Goal: Find specific page/section: Find specific page/section

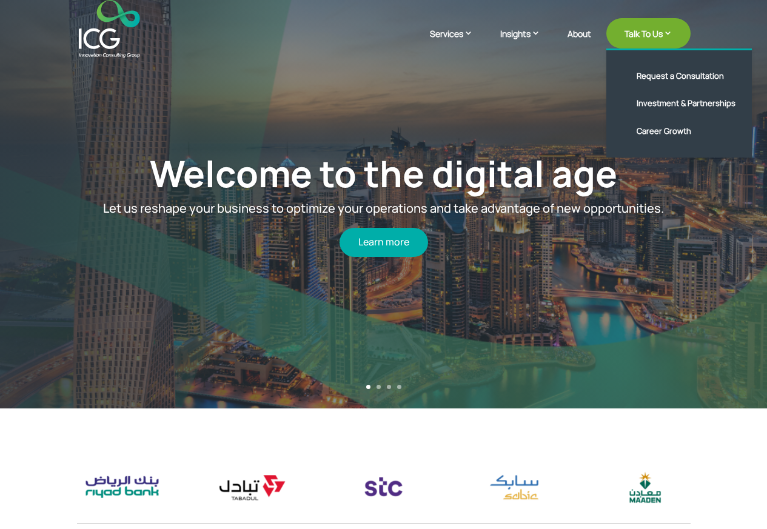
click at [637, 35] on link "Talk To Us" at bounding box center [648, 33] width 84 height 30
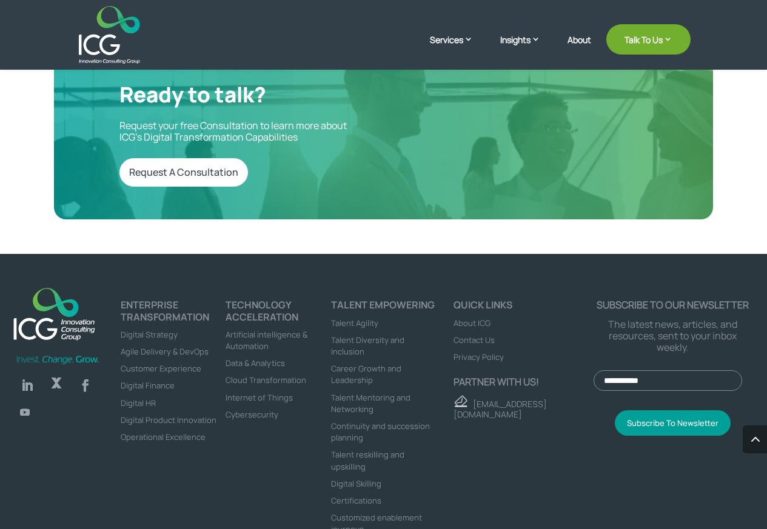
scroll to position [4021, 0]
